Goal: Information Seeking & Learning: Understand process/instructions

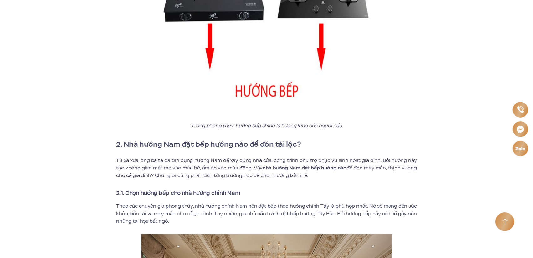
scroll to position [407, 0]
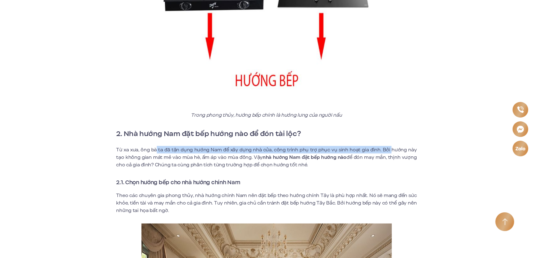
drag, startPoint x: 161, startPoint y: 144, endPoint x: 392, endPoint y: 146, distance: 230.5
click at [392, 146] on p "Từ xa xưa, ông bà ta đã tận dụng hướng Nam để xây dựng nhà cửa, công trình phụ …" at bounding box center [266, 157] width 301 height 23
drag, startPoint x: 255, startPoint y: 150, endPoint x: 381, endPoint y: 156, distance: 127.0
click at [381, 156] on p "Từ xa xưa, ông bà ta đã tận dụng hướng Nam để xây dựng nhà cửa, công trình phụ …" at bounding box center [266, 157] width 301 height 23
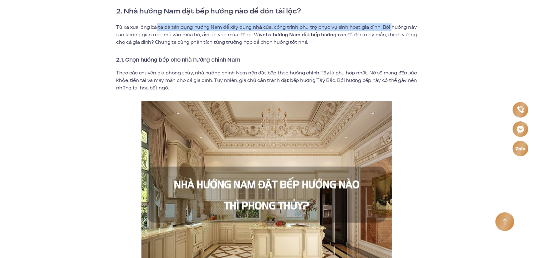
scroll to position [532, 0]
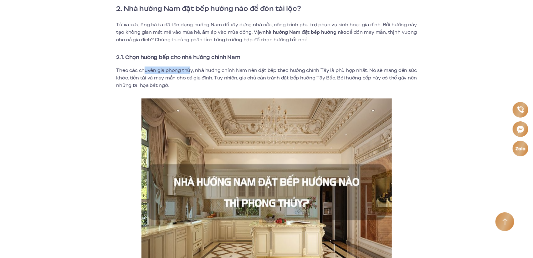
drag, startPoint x: 151, startPoint y: 63, endPoint x: 192, endPoint y: 64, distance: 41.0
click at [192, 67] on p "Theo các chuyên gia phong thủy, nhà hướng chính Nam nên đặt bếp theo hướng chín…" at bounding box center [266, 78] width 301 height 23
drag, startPoint x: 370, startPoint y: 64, endPoint x: 423, endPoint y: 63, distance: 52.9
drag, startPoint x: 245, startPoint y: 70, endPoint x: 308, endPoint y: 70, distance: 63.9
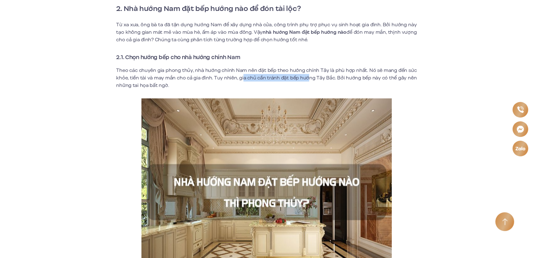
click at [308, 70] on p "Theo các chuyên gia phong thủy, nhà hướng chính Nam nên đặt bếp theo hướng chín…" at bounding box center [266, 78] width 301 height 23
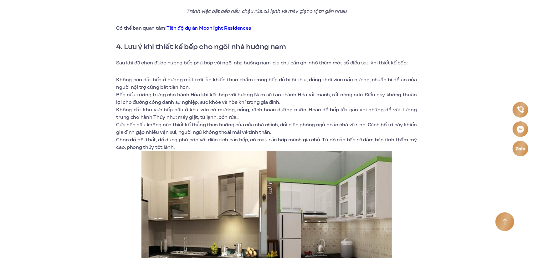
scroll to position [1847, 0]
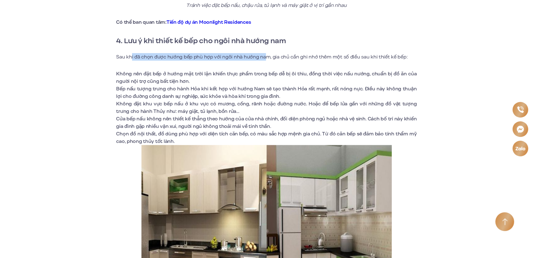
drag, startPoint x: 132, startPoint y: 43, endPoint x: 265, endPoint y: 42, distance: 132.8
click at [265, 53] on p "Sau khi đã chọn được hướng bếp phù hợp với ngôi nhà hướng nam, gia chủ cần ghi …" at bounding box center [266, 57] width 301 height 8
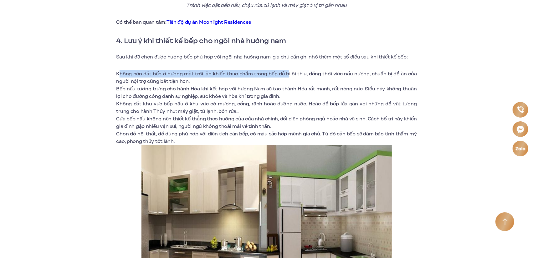
drag, startPoint x: 118, startPoint y: 59, endPoint x: 289, endPoint y: 62, distance: 170.7
click at [289, 70] on li "Không nên đặt bếp ở hướng mặt trời lặn khiến thực phẩm trong bếp dễ bị ôi thiu,…" at bounding box center [266, 77] width 301 height 15
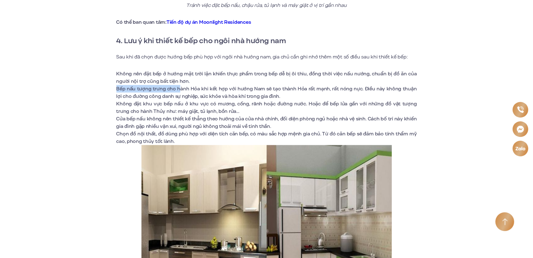
drag, startPoint x: 117, startPoint y: 75, endPoint x: 180, endPoint y: 74, distance: 63.3
click at [180, 85] on li "Bếp nấu tượng trưng cho hành Hỏa khi kết hợp với hướng Nam sẽ tạo thành Hỏa rất…" at bounding box center [266, 92] width 301 height 15
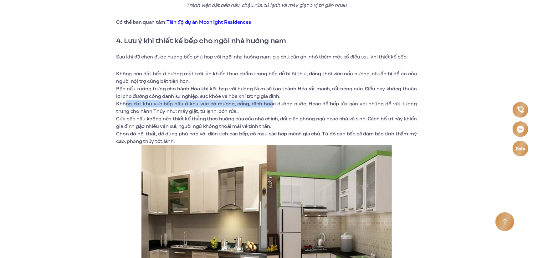
drag, startPoint x: 126, startPoint y: 89, endPoint x: 266, endPoint y: 90, distance: 139.7
click at [266, 100] on li "Không đặt khu vực bếp nấu ở khu vực có mương, cống, rãnh hoặc đường nước. Hoặc …" at bounding box center [266, 107] width 301 height 15
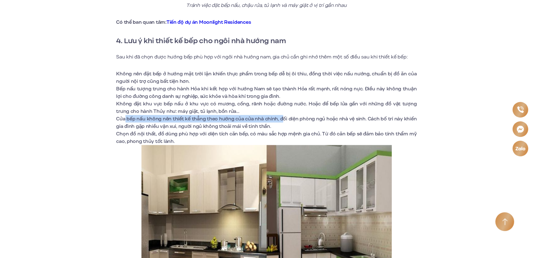
drag, startPoint x: 126, startPoint y: 106, endPoint x: 283, endPoint y: 104, distance: 157.2
click at [283, 115] on li "Cửa bếp nấu không nên thiết kế thẳng theo hướng của cửa nhà chính, đối diện phò…" at bounding box center [266, 122] width 301 height 15
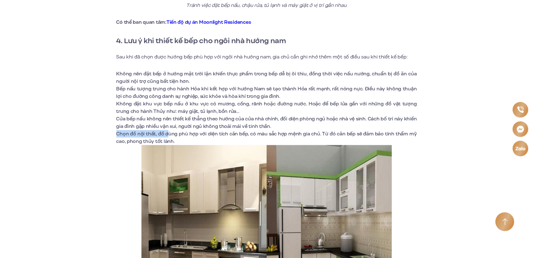
drag, startPoint x: 118, startPoint y: 120, endPoint x: 178, endPoint y: 119, distance: 60.7
click at [174, 130] on li "Chọn đồ nội thất, đồ dùng phù hợp với diện tích căn bếp, có màu sắc hợp mệnh gi…" at bounding box center [266, 137] width 301 height 15
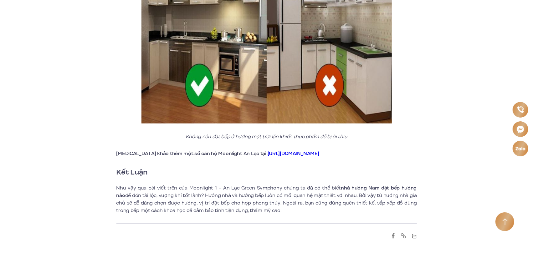
scroll to position [2067, 0]
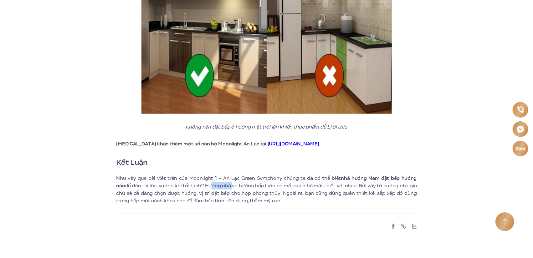
drag, startPoint x: 191, startPoint y: 172, endPoint x: 215, endPoint y: 173, distance: 23.8
click at [215, 175] on p "Như vậy qua bài viết trên của Moonlight 1 – An Lạc Green Symphony chúng ta đã c…" at bounding box center [266, 190] width 301 height 30
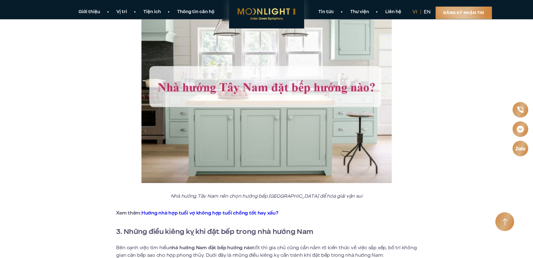
scroll to position [908, 0]
